Goal: Task Accomplishment & Management: Manage account settings

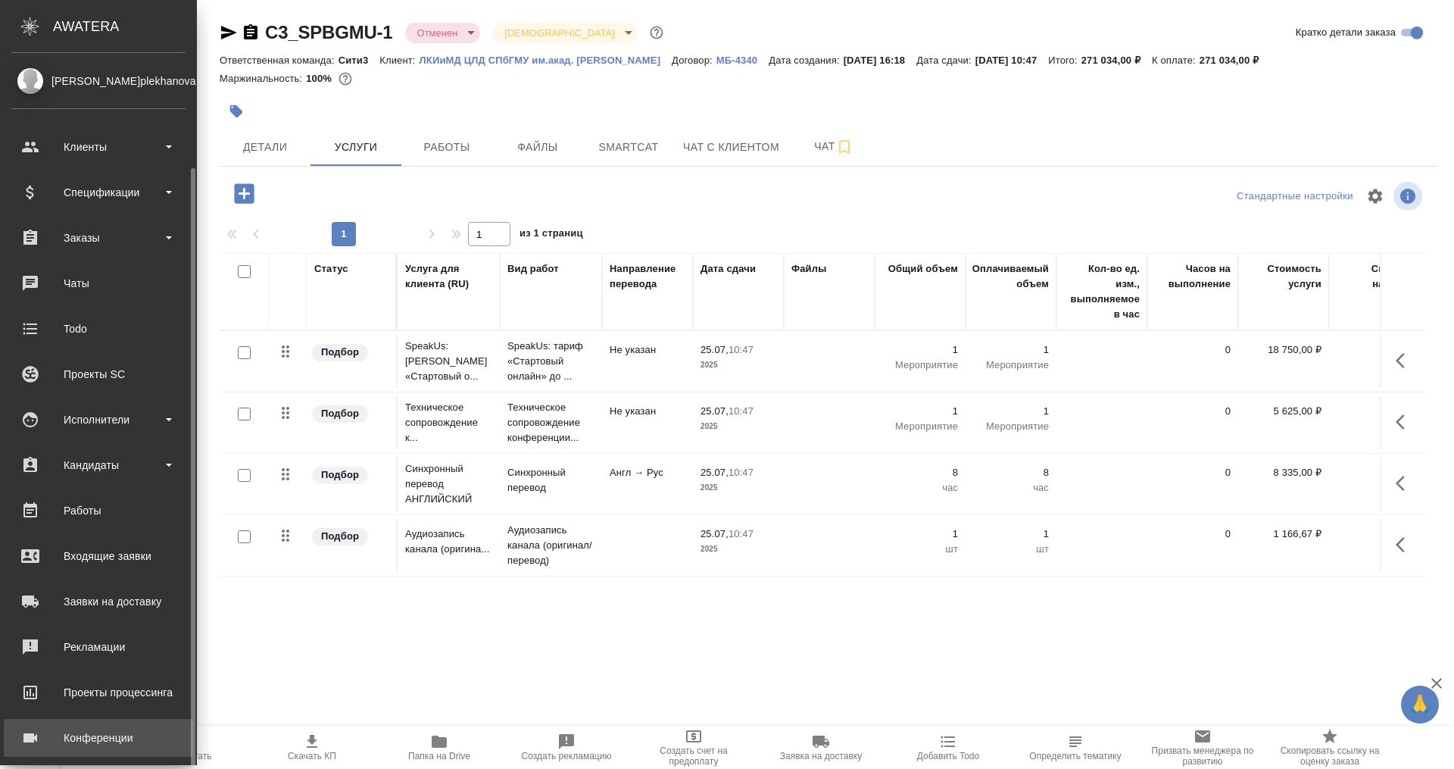
scroll to position [60, 0]
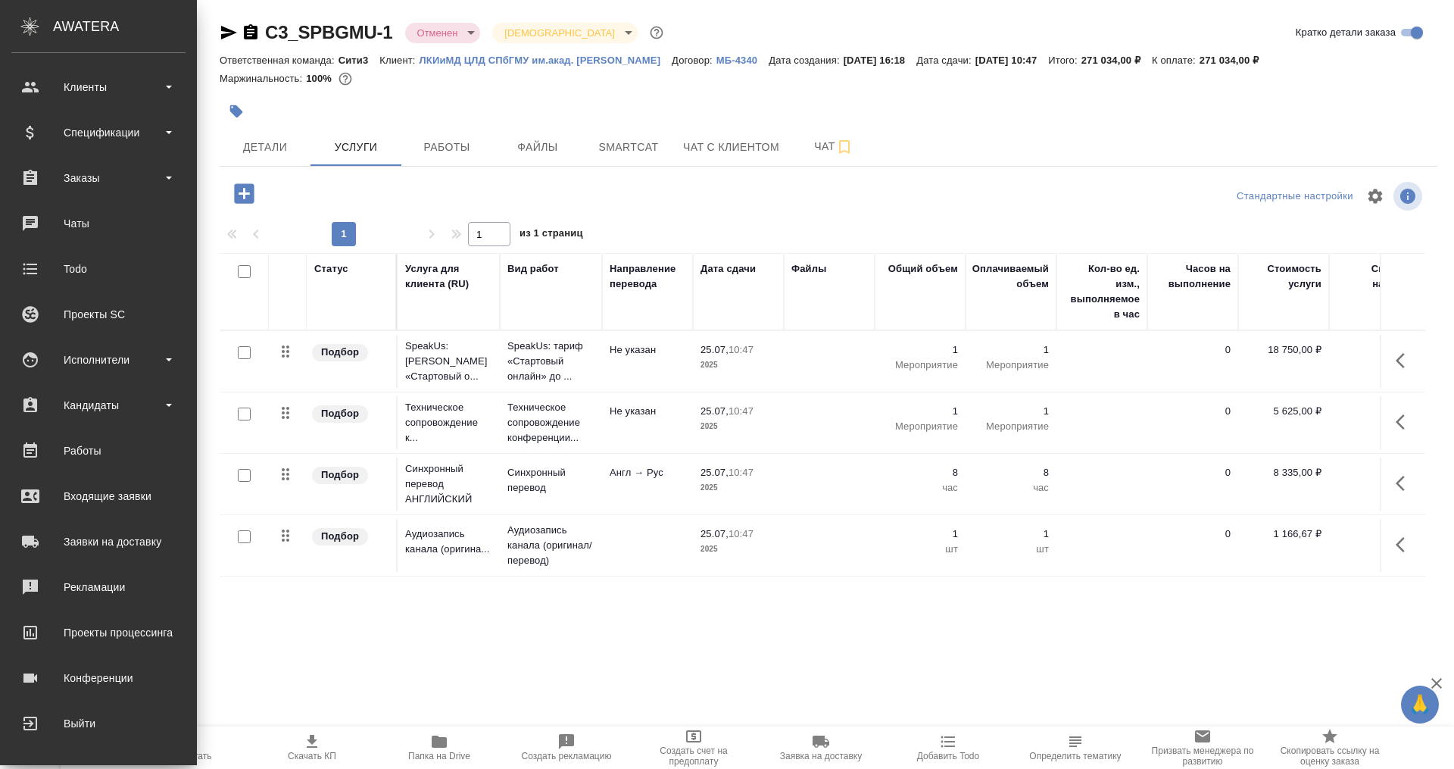
click at [73, 12] on div "AWATERA" at bounding box center [125, 26] width 144 height 30
click at [20, 20] on icon ".cls-1 fill:#fff;" at bounding box center [30, 26] width 27 height 18
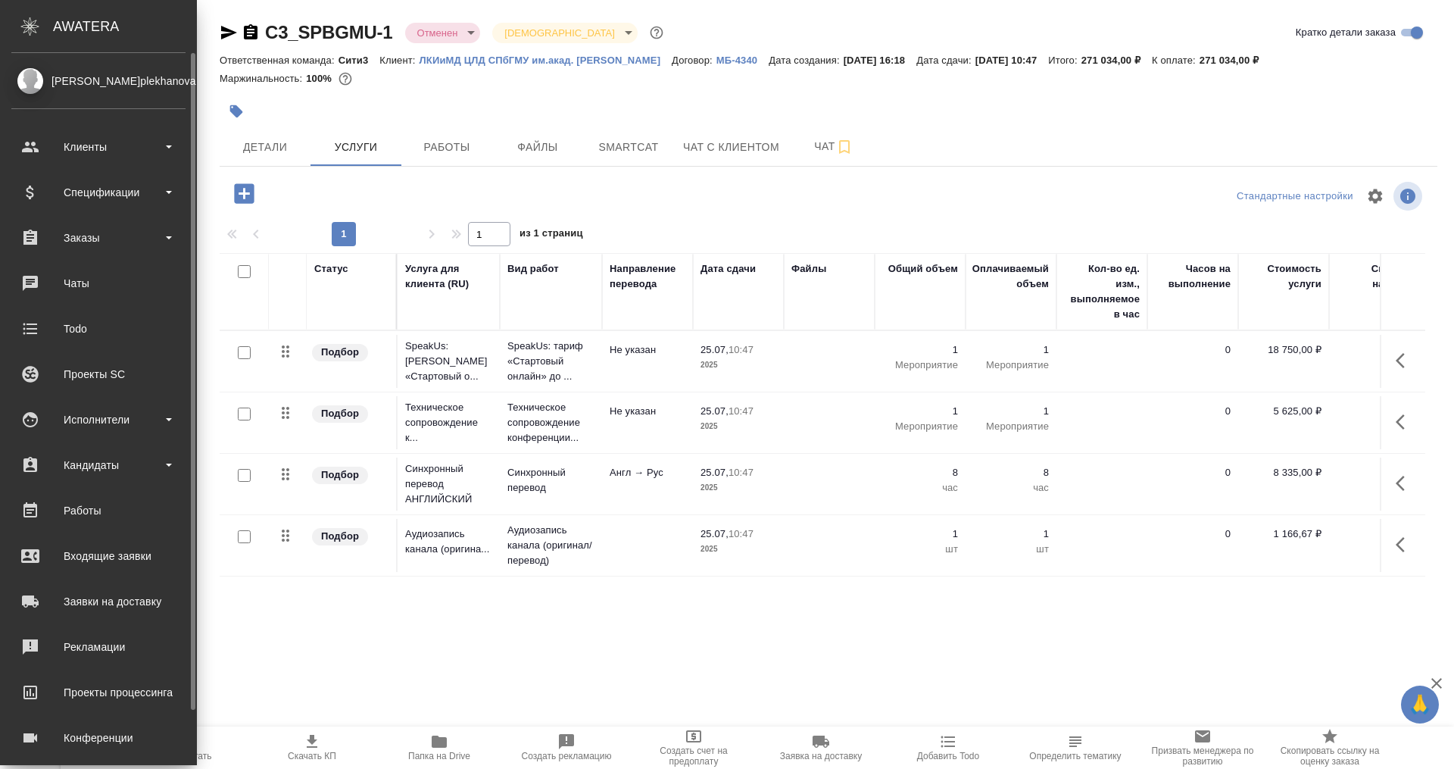
click at [53, 14] on div "AWATERA" at bounding box center [125, 26] width 144 height 30
click at [79, 72] on link "[PERSON_NAME]plekhanova" at bounding box center [98, 81] width 197 height 26
click at [17, 70] on link "[PERSON_NAME]plekhanova" at bounding box center [98, 81] width 197 height 26
click at [26, 78] on div "[PERSON_NAME]plekhanova" at bounding box center [98, 81] width 174 height 17
click at [108, 80] on div "[PERSON_NAME]plekhanova" at bounding box center [98, 81] width 174 height 17
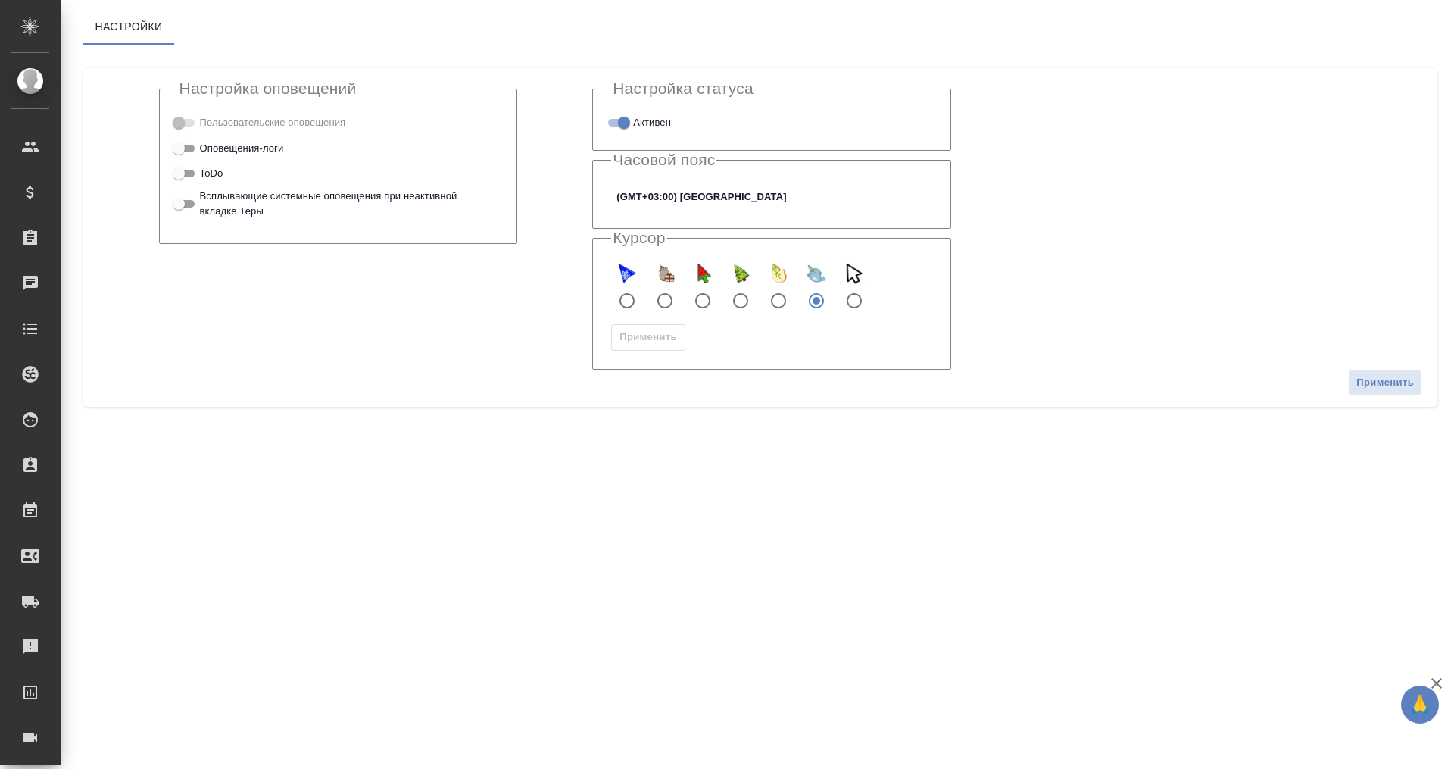
checkbox input "true"
